Goal: Information Seeking & Learning: Check status

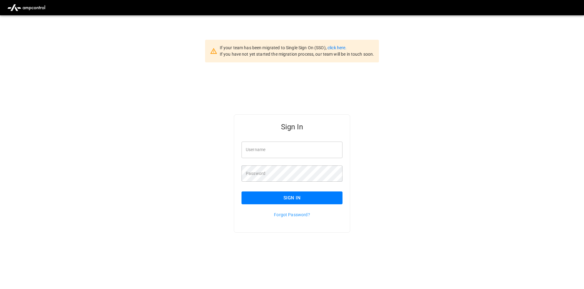
type input "**********"
click at [299, 193] on button "Sign In" at bounding box center [291, 198] width 101 height 13
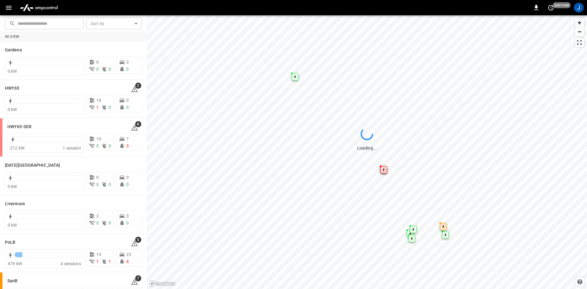
click at [6, 7] on icon "button" at bounding box center [9, 8] width 8 height 8
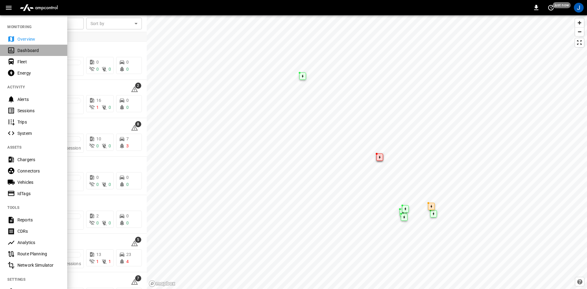
click at [25, 47] on div "Dashboard" at bounding box center [38, 50] width 43 height 6
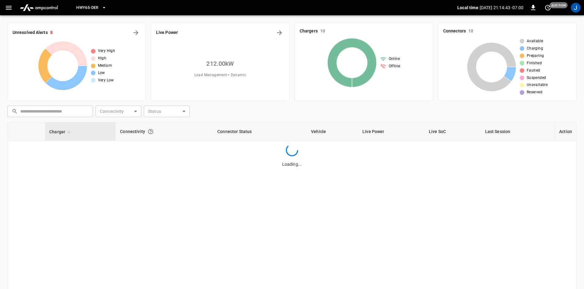
click at [99, 3] on button "HWY65-DER" at bounding box center [91, 8] width 35 height 12
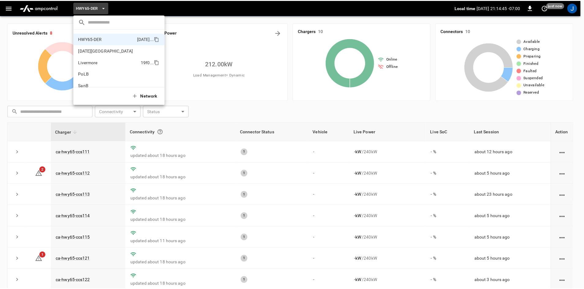
scroll to position [51, 0]
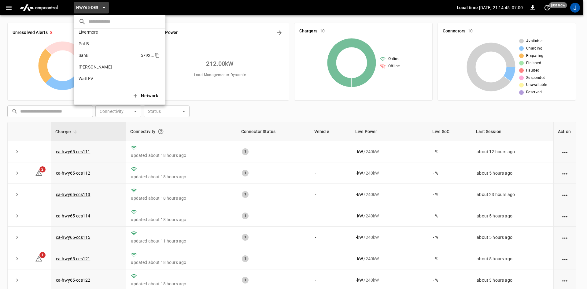
click at [95, 53] on p "SanB" at bounding box center [109, 55] width 60 height 6
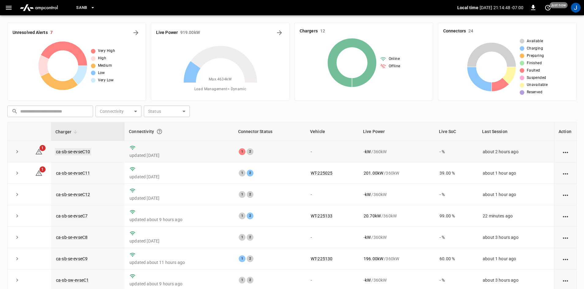
click at [70, 153] on link "ca-sb-se-evseC10" at bounding box center [73, 151] width 36 height 7
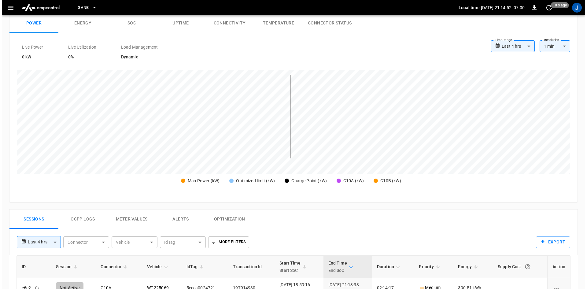
scroll to position [92, 0]
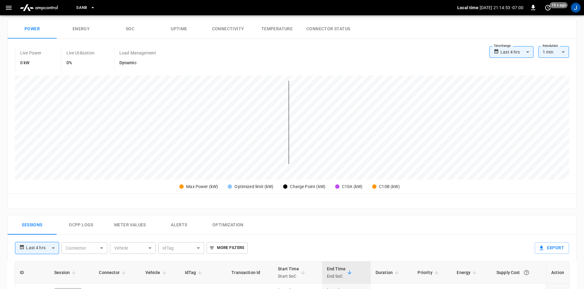
click at [3, 6] on button "button" at bounding box center [8, 7] width 13 height 11
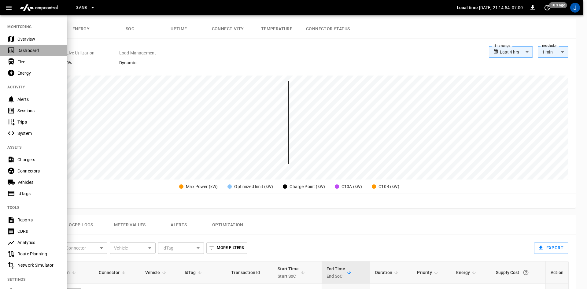
click at [24, 51] on div "Dashboard" at bounding box center [38, 50] width 43 height 6
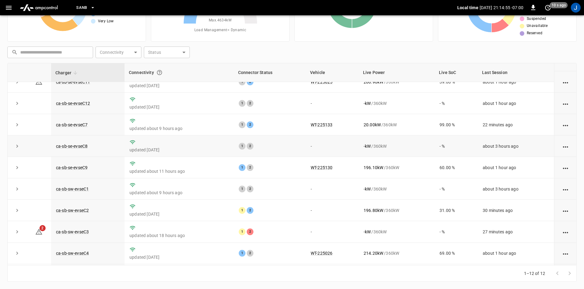
scroll to position [77, 0]
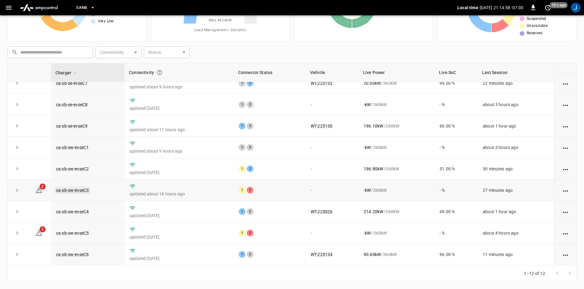
click at [78, 189] on link "ca-sb-sw-evseC3" at bounding box center [72, 190] width 35 height 7
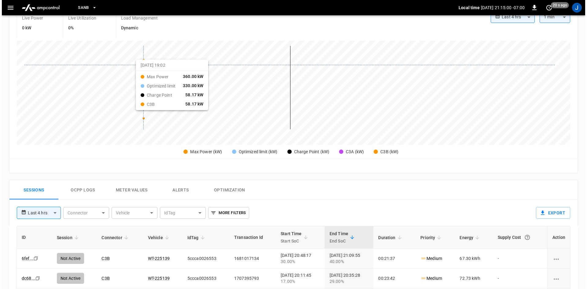
scroll to position [153, 0]
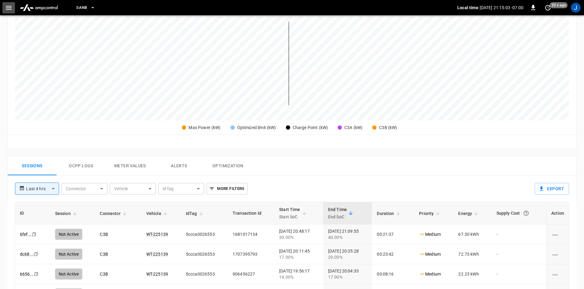
click at [6, 6] on icon "button" at bounding box center [9, 8] width 8 height 8
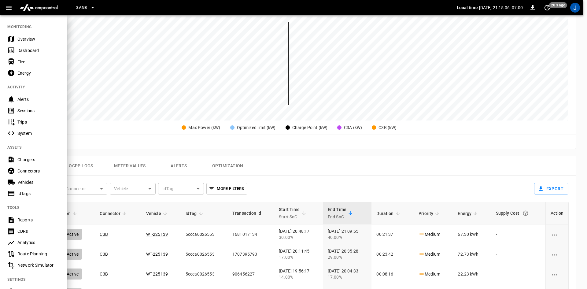
click at [12, 44] on div "Overview" at bounding box center [33, 38] width 67 height 11
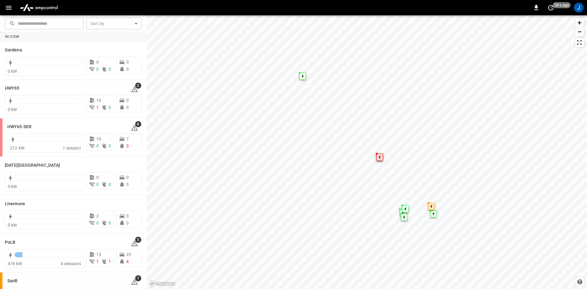
click at [14, 9] on button "button" at bounding box center [8, 7] width 13 height 11
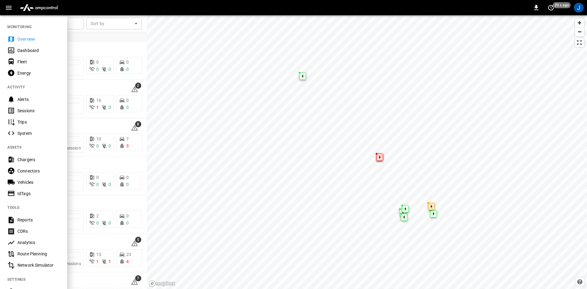
click at [26, 53] on div "Dashboard" at bounding box center [38, 50] width 43 height 6
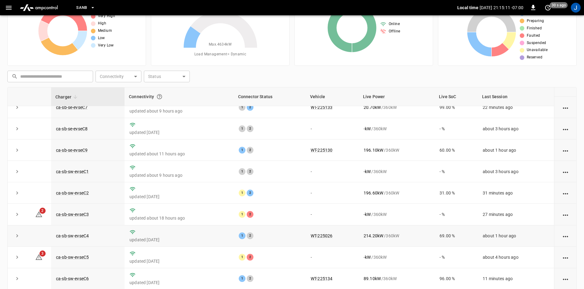
scroll to position [59, 0]
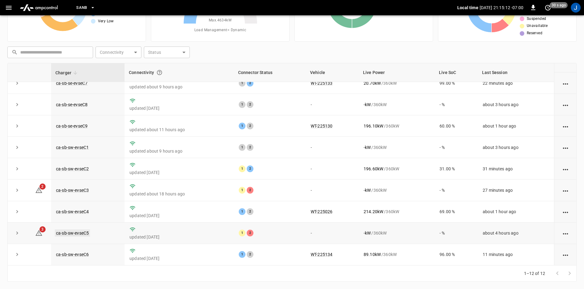
click at [72, 234] on link "ca-sb-sw-evseC5" at bounding box center [72, 232] width 35 height 7
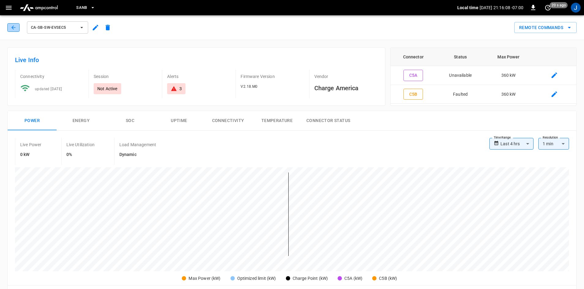
click at [10, 28] on button "button" at bounding box center [13, 27] width 12 height 9
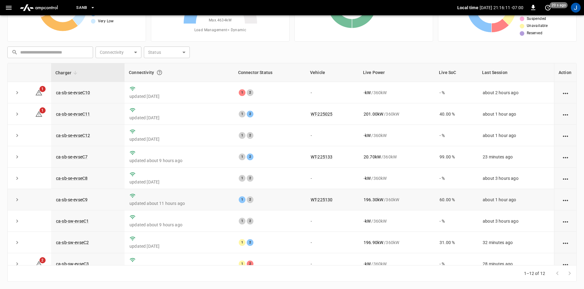
scroll to position [77, 0]
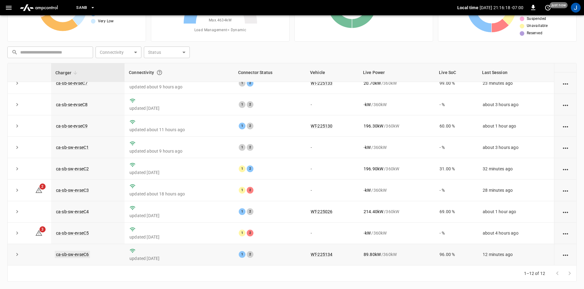
click at [83, 253] on link "ca-sb-sw-evseC6" at bounding box center [72, 254] width 35 height 7
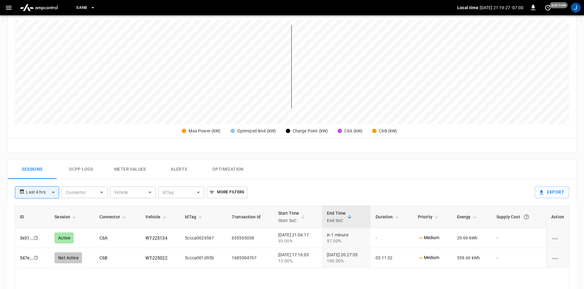
scroll to position [137, 0]
